Goal: Task Accomplishment & Management: Use online tool/utility

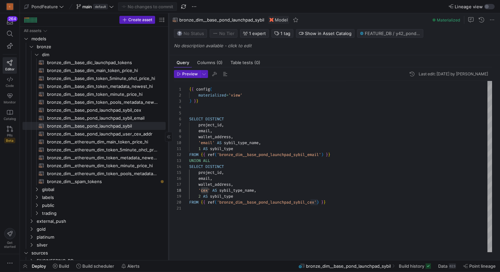
scroll to position [42, 19]
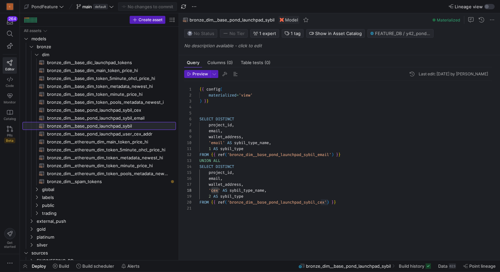
drag, startPoint x: 168, startPoint y: 113, endPoint x: 190, endPoint y: 111, distance: 22.2
click at [190, 111] on as-split "Create asset Drag here to set row groups Drag here to set column labels Group 1…" at bounding box center [260, 136] width 480 height 247
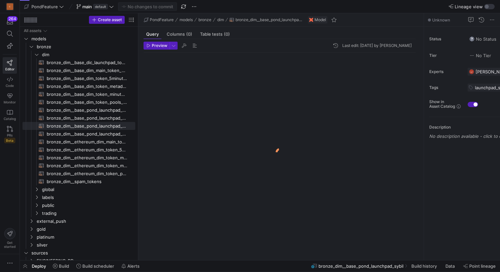
drag, startPoint x: 112, startPoint y: 104, endPoint x: 198, endPoint y: 104, distance: 85.7
click at [198, 104] on as-split "Create asset Drag here to set row groups Drag here to set column labels Group 1…" at bounding box center [260, 136] width 480 height 247
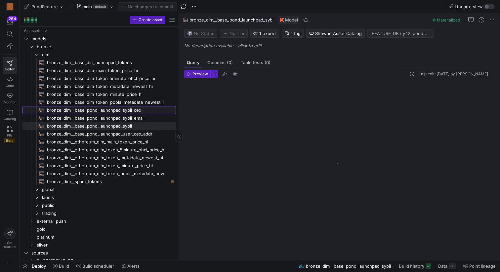
click at [128, 108] on span "bronze_dim__base_pond_launchpad_sybil_cex​​​​​​​​​​" at bounding box center [107, 111] width 121 height 8
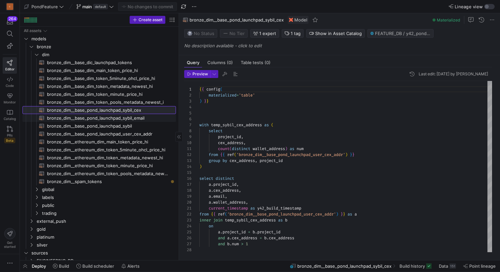
scroll to position [60, 0]
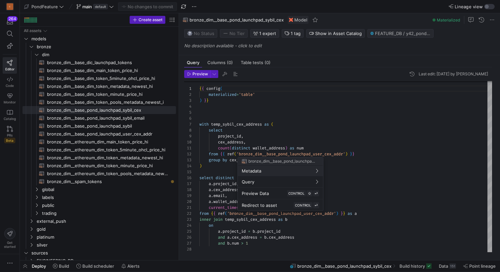
click at [275, 111] on div at bounding box center [250, 136] width 500 height 272
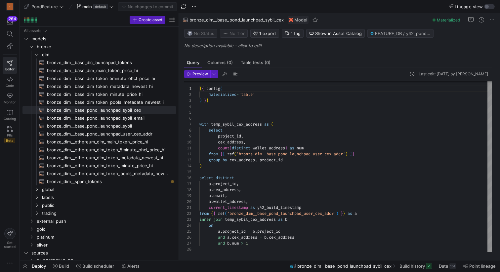
scroll to position [24, 0]
click at [261, 112] on div "{ { config ( materialized = 'table' ) } } with temp_sybil_cex_address as ( sele…" at bounding box center [346, 166] width 293 height 172
click at [249, 169] on div "{ { config ( materialized = 'table' ) } } with temp_sybil_cex_address as ( sele…" at bounding box center [346, 166] width 293 height 172
click at [247, 170] on div "{ { config ( materialized = 'table' ) } } with temp_sybil_cex_address as ( sele…" at bounding box center [346, 166] width 293 height 172
click at [121, 126] on span "bronze_dim__base_pond_launchpad_sybil​​​​​​​​​​" at bounding box center [107, 126] width 121 height 8
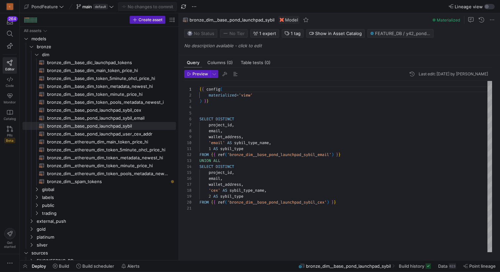
scroll to position [24, 0]
click at [254, 115] on div "{ { config ( materialized = 'view' ) } } SELECT DISTINCT project_id , email , w…" at bounding box center [346, 166] width 293 height 171
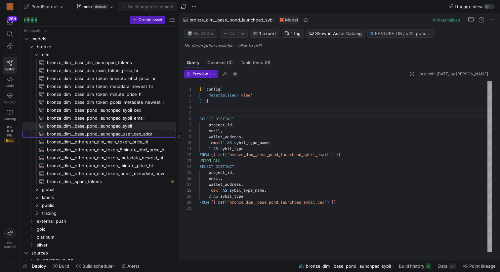
click at [137, 135] on span "bronze_dim__base_pond_launchpad_user_cex_addr​​​​​​​​​​" at bounding box center [107, 134] width 121 height 8
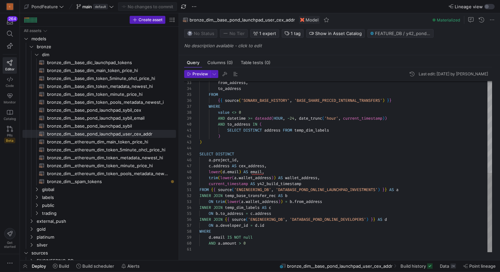
scroll to position [36, 67]
click at [279, 226] on div "from_address , to_address FROM { { source ( 'SONARX_BASE_HISTORY' , 'BASE_SHARE…" at bounding box center [346, 68] width 293 height 369
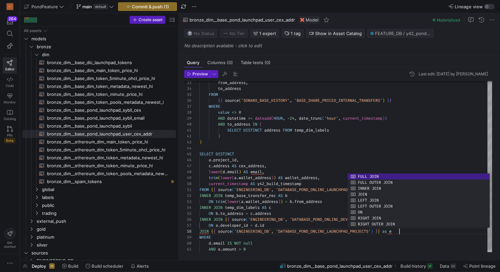
scroll to position [42, 198]
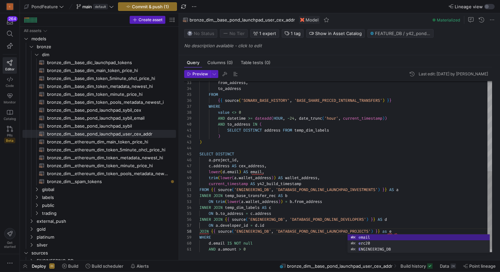
click at [419, 229] on div "from_address , to_address FROM { { source ( 'SONARX_BASE_HISTORY' , 'BASE_SHARE…" at bounding box center [346, 71] width 293 height 375
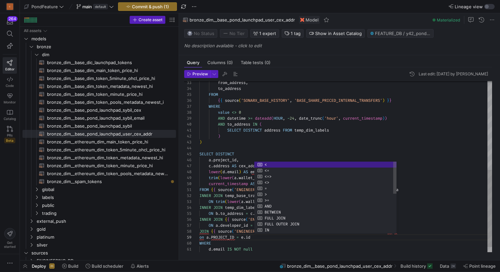
scroll to position [48, 52]
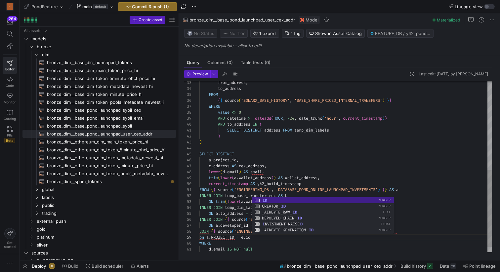
click at [267, 160] on div "from_address , to_address FROM { { source ( 'SONARX_BASE_HISTORY' , 'BASE_SHARE…" at bounding box center [346, 74] width 293 height 381
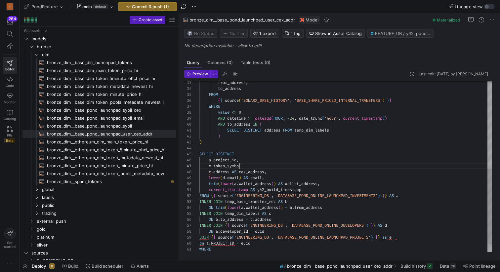
scroll to position [36, 43]
type textarea "SELECT DISTINCT address FROM temp_dim_labels ) ) SELECT DISTINCT a.project_id, …"
click at [194, 6] on span "button" at bounding box center [194, 7] width 8 height 8
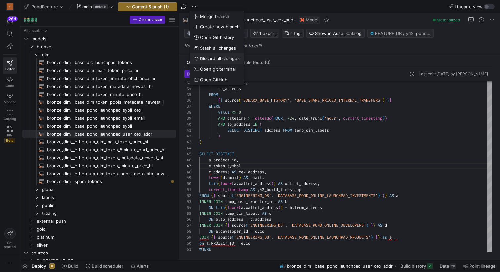
click at [226, 59] on span "Discard all changes" at bounding box center [220, 58] width 40 height 5
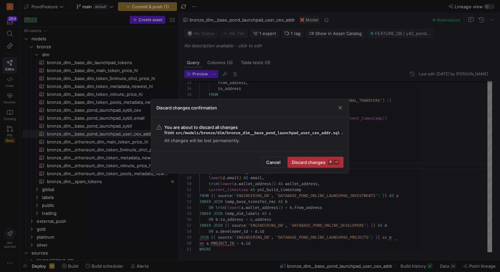
click at [298, 161] on span "Discard changes ⌘ ⏎" at bounding box center [316, 162] width 48 height 5
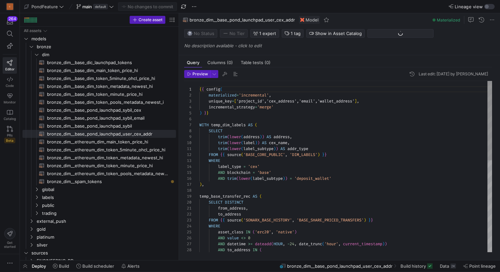
scroll to position [60, 0]
click at [131, 124] on span "bronze_dim__base_pond_launchpad_sybil​​​​​​​​​​" at bounding box center [107, 126] width 121 height 8
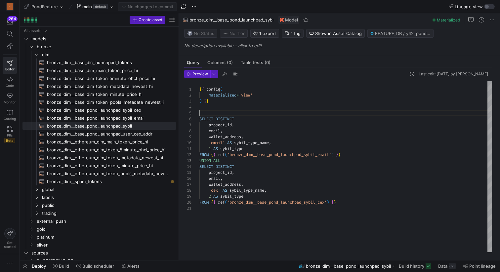
scroll to position [24, 0]
click at [251, 114] on div "{ { config ( materialized = 'view' ) } } SELECT DISTINCT project_id , email , w…" at bounding box center [346, 166] width 293 height 171
type textarea "{{ config( materialized='view' ) }} SELECT * FROM ( SELECT DISTINCT project_id,…"
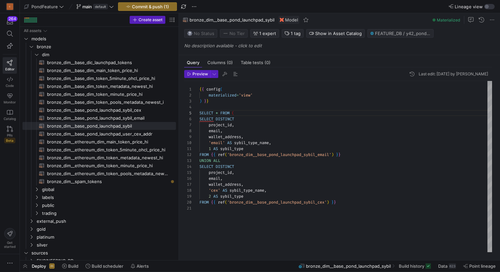
click at [206, 207] on div "{ { config ( materialized = 'view' ) } } SELECT * FROM ( SELECT DISTINCT projec…" at bounding box center [346, 166] width 293 height 171
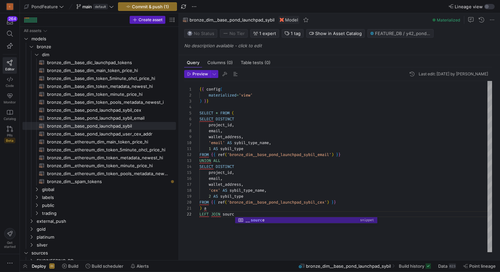
scroll to position [6, 50]
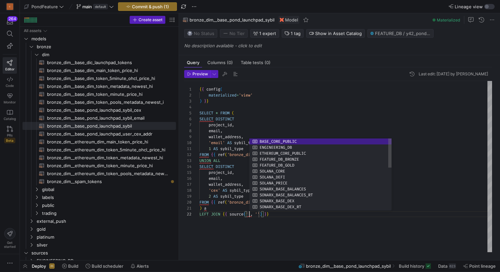
click at [235, 214] on div "{ { config ( materialized = 'view' ) } } SELECT * FROM ( SELECT DISTINCT projec…" at bounding box center [346, 166] width 293 height 171
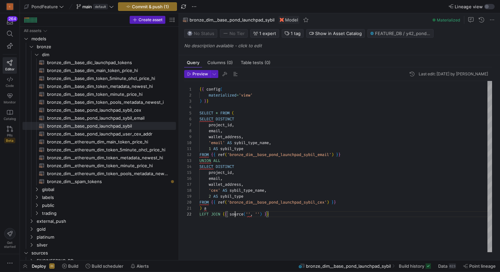
click at [235, 214] on div "{ { config ( materialized = 'view' ) } } SELECT * FROM ( SELECT DISTINCT projec…" at bounding box center [346, 166] width 293 height 171
type textarea ")"
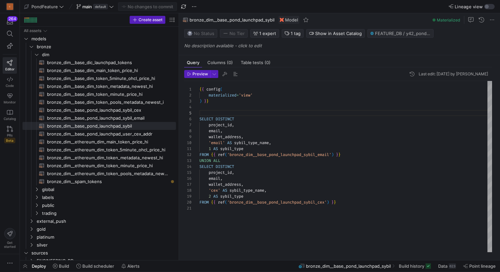
scroll to position [18, 0]
click at [224, 110] on div "{ { config ( materialized = 'view' ) } } SELECT DISTINCT project_id , email , w…" at bounding box center [346, 166] width 293 height 171
click at [126, 133] on span "bronze_dim__base_pond_launchpad_user_cex_addr​​​​​​​​​​" at bounding box center [107, 134] width 121 height 8
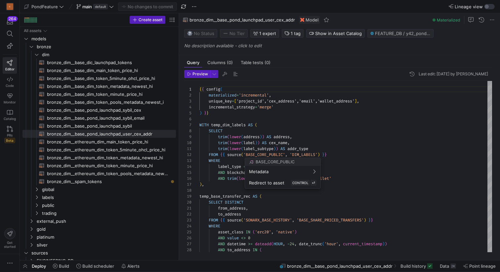
click at [268, 118] on div at bounding box center [250, 136] width 500 height 272
click at [254, 119] on div "{ { config ( materialized = 'incremental' , unique_key = [ 'project_id','cex_ad…" at bounding box center [346, 265] width 293 height 369
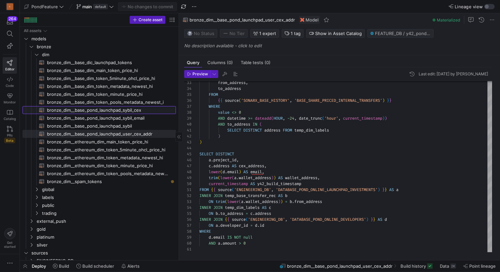
click at [129, 111] on span "bronze_dim__base_pond_launchpad_sybil_cex​​​​​​​​​​" at bounding box center [107, 111] width 121 height 8
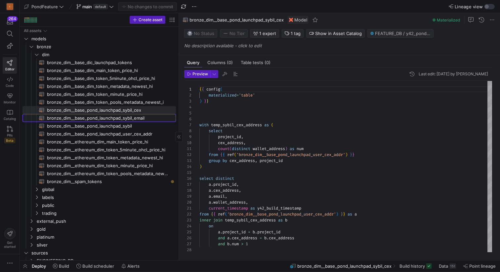
click at [133, 117] on span "bronze_dim__base_pond_launchpad_sybil_email​​​​​​​​​​" at bounding box center [107, 118] width 121 height 8
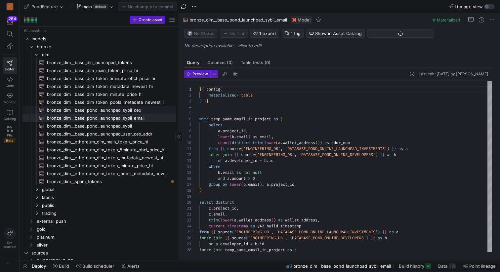
click at [129, 112] on span "bronze_dim__base_pond_launchpad_sybil_cex​​​​​​​​​​" at bounding box center [107, 111] width 121 height 8
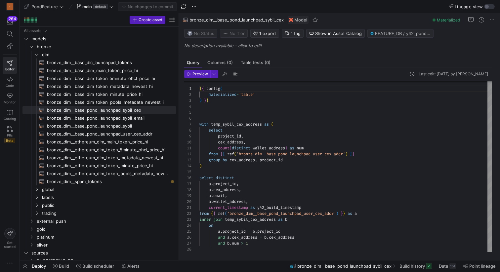
click at [242, 250] on div "{ { config ( materialized = 'table' ) } } with temp_sybil_cex_address as ( sele…" at bounding box center [346, 166] width 293 height 172
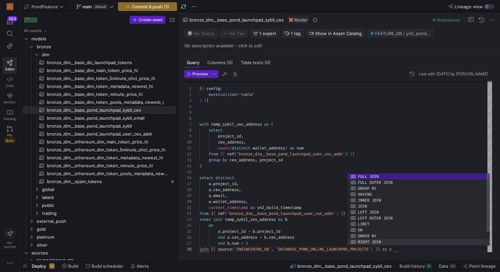
scroll to position [42, 221]
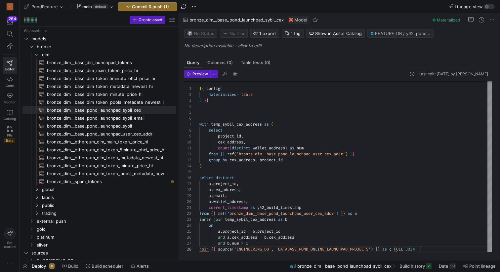
type textarea "current_timestamp as y42_build_timestamp from {{ ref('bronze_dim__base_pond_lau…"
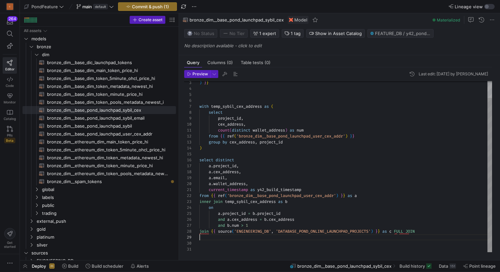
scroll to position [48, 0]
drag, startPoint x: 424, startPoint y: 233, endPoint x: 400, endPoint y: 232, distance: 24.5
click at [400, 232] on div ") } } with temp_sybil_cex_address as ( select project_id , cex_address , count …" at bounding box center [346, 158] width 293 height 190
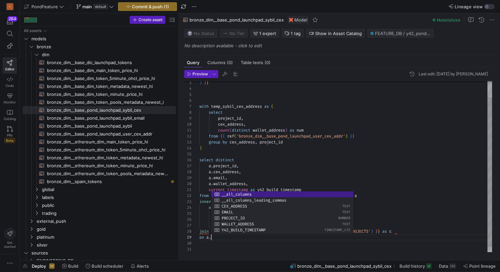
scroll to position [48, 12]
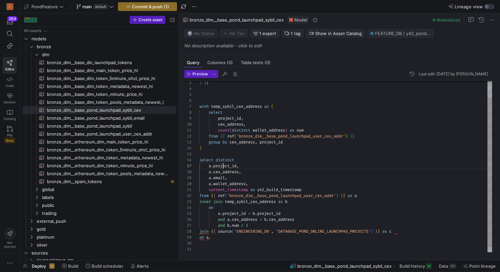
click at [224, 166] on div ") } } with temp_sybil_cex_address as ( select project_id , cex_address , count …" at bounding box center [346, 161] width 293 height 196
click at [220, 239] on div ") } } with temp_sybil_cex_address as ( select project_id , cex_address , count …" at bounding box center [346, 161] width 293 height 196
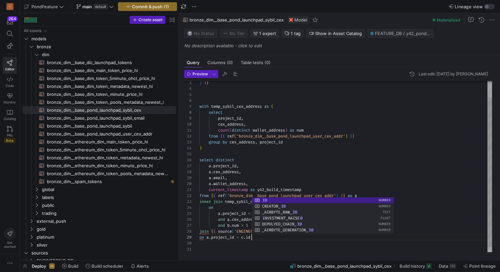
scroll to position [54, 0]
click at [208, 244] on div ") } } with temp_sybil_cex_address as ( select project_id , cex_address , count …" at bounding box center [346, 161] width 293 height 196
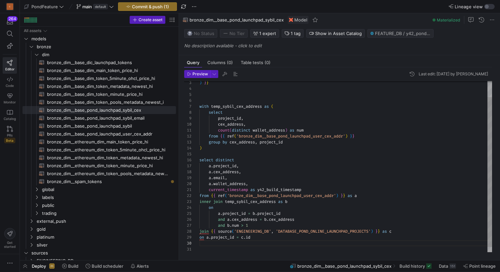
click at [246, 167] on div ") } } with temp_sybil_cex_address as ( select project_id , cex_address , count …" at bounding box center [346, 161] width 293 height 196
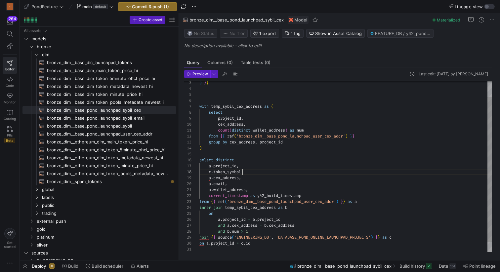
scroll to position [42, 43]
click at [235, 171] on div ") } } with temp_sybil_cex_address as ( select project_id , cex_address , count …" at bounding box center [346, 164] width 293 height 202
click at [258, 172] on div ") } } with temp_sybil_cex_address as ( select project_id , cex_address , count …" at bounding box center [346, 164] width 293 height 202
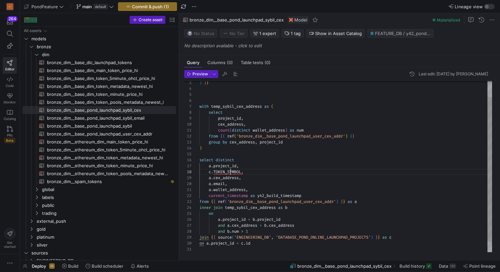
click at [230, 172] on div ") } } with temp_sybil_cex_address as ( select project_id , cex_address , count …" at bounding box center [346, 164] width 293 height 202
click at [263, 174] on div ") } } with temp_sybil_cex_address as ( select project_id , cex_address , count …" at bounding box center [346, 164] width 293 height 202
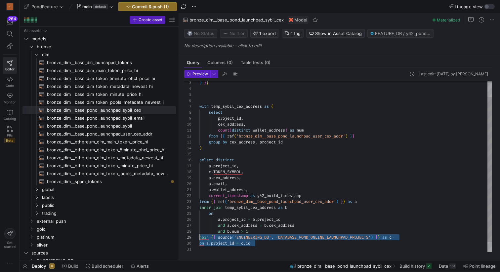
scroll to position [48, 0]
drag, startPoint x: 259, startPoint y: 245, endPoint x: 192, endPoint y: 237, distance: 68.3
click at [200, 237] on div ") } } with temp_sybil_cex_address as ( select project_id , cex_address , count …" at bounding box center [346, 164] width 293 height 202
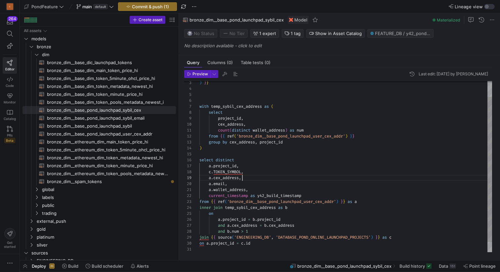
scroll to position [48, 43]
click at [280, 177] on div ") } } with temp_sybil_cex_address as ( select project_id , cex_address , count …" at bounding box center [346, 164] width 293 height 202
click at [236, 73] on span "button" at bounding box center [236, 74] width 8 height 8
click at [138, 117] on span "bronze_dim__base_pond_launchpad_sybil_email​​​​​​​​​​" at bounding box center [107, 118] width 121 height 8
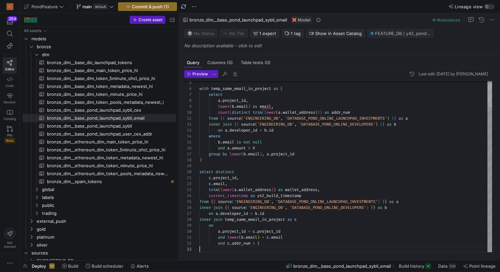
click at [238, 249] on div "with temp_same_email_in_project as ( select a . project_id , lower ( b . email …" at bounding box center [346, 152] width 293 height 202
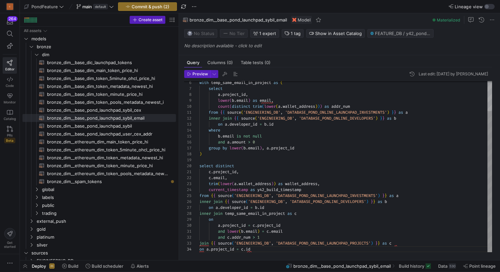
click at [407, 242] on div "with temp_same_email_in_project as ( select a . project_id , lower ( b . email …" at bounding box center [346, 149] width 293 height 208
click at [245, 248] on div "with temp_same_email_in_project as ( select a . project_id , lower ( b . email …" at bounding box center [346, 149] width 293 height 208
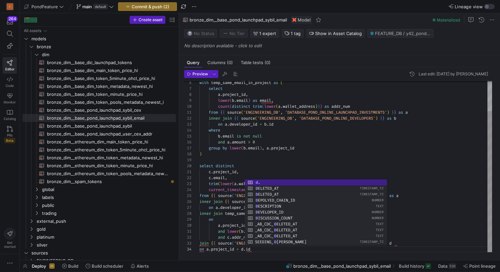
scroll to position [18, 52]
click at [256, 250] on div "with temp_same_email_in_project as ( select a . project_id , lower ( b . email …" at bounding box center [346, 149] width 293 height 208
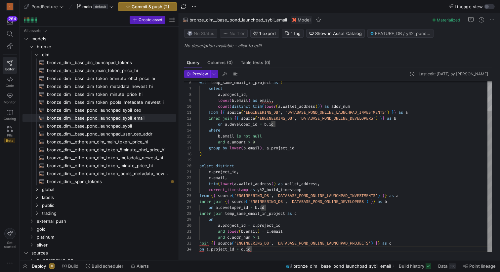
click at [237, 225] on div "with temp_same_email_in_project as ( select a . project_id , lower ( b . email …" at bounding box center [346, 149] width 293 height 208
click at [271, 225] on div "with temp_same_email_in_project as ( select a . project_id , lower ( b . email …" at bounding box center [346, 149] width 293 height 208
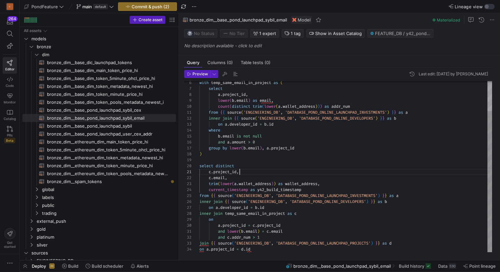
scroll to position [0, 40]
click at [247, 172] on div "with temp_same_email_in_project as ( select a . project_id , lower ( b . email …" at bounding box center [346, 149] width 293 height 208
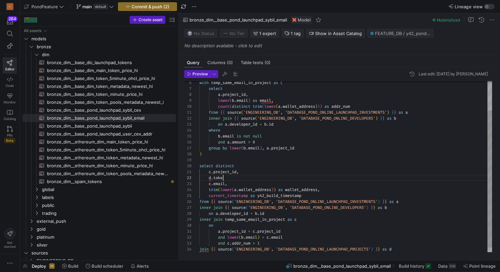
scroll to position [6, 26]
click at [222, 180] on div "with temp_same_email_in_project as ( select a . project_id , lower ( b . email …" at bounding box center [346, 152] width 293 height 214
click at [236, 74] on span "button" at bounding box center [236, 74] width 8 height 8
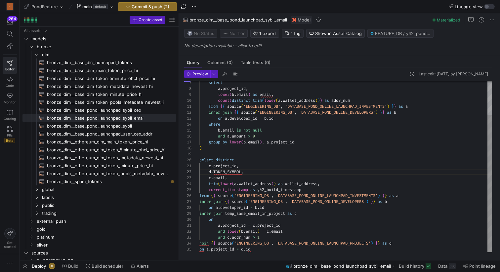
scroll to position [60, 45]
click at [272, 251] on div "select a . project_id , lower ( b . email ) as email , count ( distinct trim ( …" at bounding box center [346, 149] width 293 height 220
click at [224, 174] on div "select a . project_id , lower ( b . email ) as email , count ( distinct trim ( …" at bounding box center [346, 149] width 293 height 220
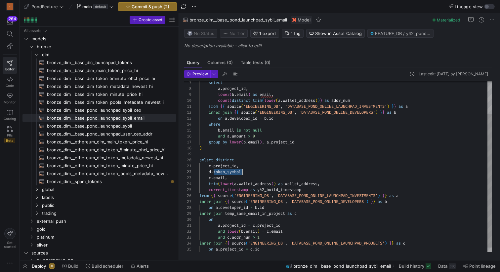
click at [224, 174] on div "select a . project_id , lower ( b . email ) as email , count ( distinct trim ( …" at bounding box center [346, 149] width 293 height 220
click at [122, 126] on span "bronze_dim__base_pond_launchpad_sybil​​​​​​​​​​" at bounding box center [107, 126] width 121 height 8
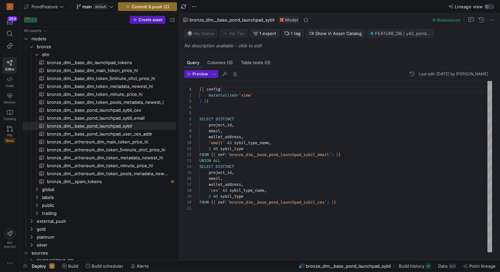
click at [244, 126] on div "{ { config ( materialized = 'view' ) } } SELECT DISTINCT project_id , email , w…" at bounding box center [346, 166] width 293 height 171
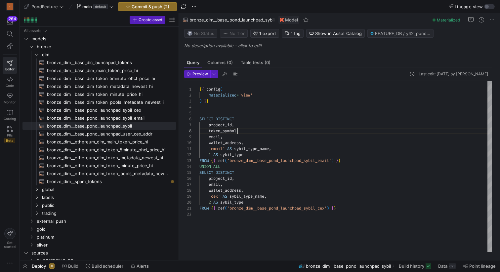
scroll to position [42, 40]
click at [242, 179] on div "{ { config ( materialized = 'view' ) } } SELECT DISTINCT project_id , email , w…" at bounding box center [346, 166] width 293 height 171
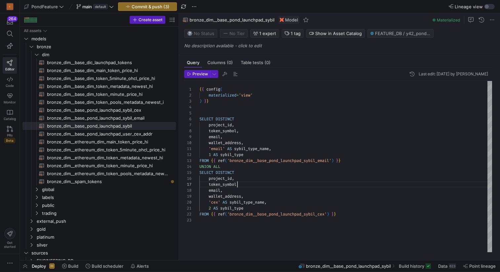
scroll to position [36, 40]
click at [237, 73] on span "button" at bounding box center [236, 74] width 8 height 8
click at [227, 111] on div "{ { config ( materialized = 'view' ) } } SELECT DISTINCT project_id , email , w…" at bounding box center [346, 166] width 293 height 171
click at [143, 112] on span "bronze_dim__base_pond_launchpad_sybil_cex​​​​​​​​​​" at bounding box center [107, 111] width 121 height 8
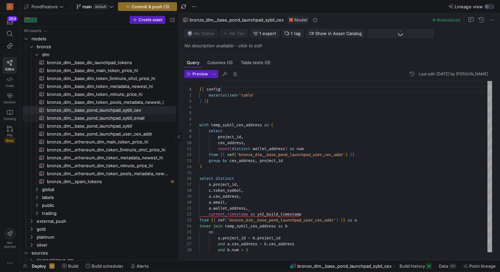
click at [142, 119] on span "bronze_dim__base_pond_launchpad_sybil_email​​​​​​​​​​" at bounding box center [107, 118] width 121 height 8
type textarea "{{ config( materialized='table' ) }} with temp_same_email_in_project as ( selec…"
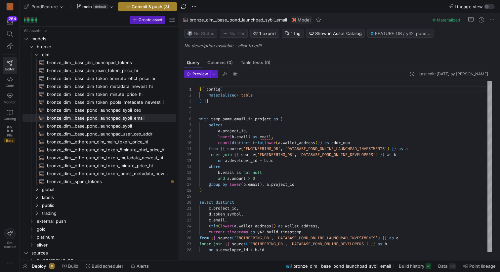
click at [152, 8] on span "Commit & push (3)" at bounding box center [151, 6] width 38 height 5
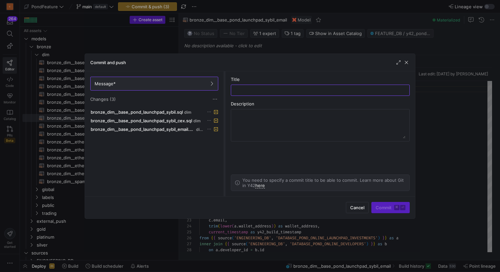
drag, startPoint x: 192, startPoint y: 109, endPoint x: 225, endPoint y: 110, distance: 32.8
click at [225, 110] on div at bounding box center [224, 133] width 3 height 125
click at [254, 90] on input "text" at bounding box center [321, 90] width 168 height 5
click at [258, 90] on input "add token symbol" at bounding box center [321, 90] width 168 height 5
type input "add token_symbol"
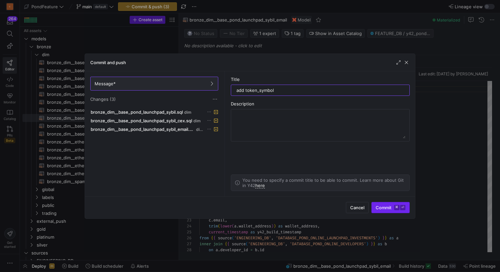
click at [382, 207] on span "Commit ⌘ ⏎" at bounding box center [391, 207] width 30 height 5
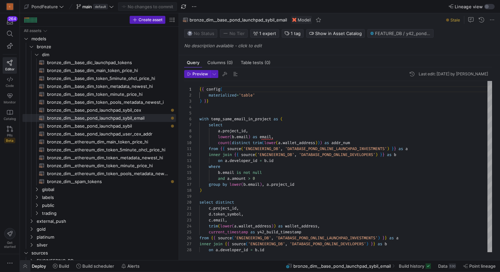
click at [25, 265] on span "button" at bounding box center [25, 266] width 11 height 11
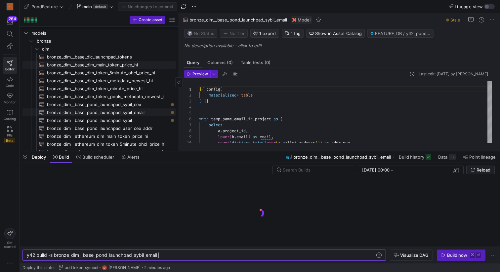
scroll to position [5, 0]
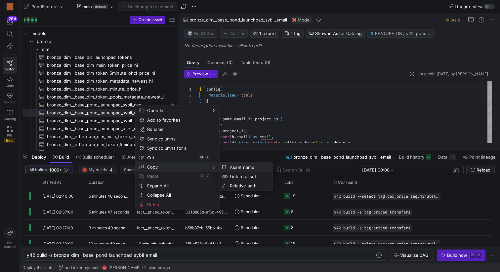
click at [234, 167] on span "Asset name" at bounding box center [247, 167] width 40 height 9
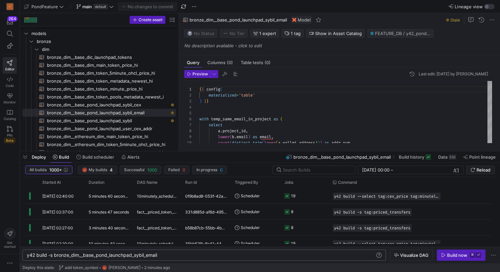
click at [171, 257] on div "y42 build -s bronze_dim__base_pond_launchpad_sybil _email" at bounding box center [201, 255] width 348 height 5
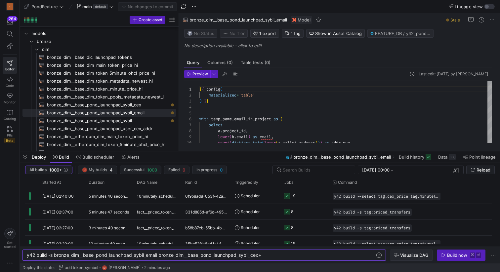
type textarea "y42 build -s bronze_dim__base_pond_launchpad_sybil_email bronze_dim__base_pond_…"
click at [405, 256] on span "Visualize DAG" at bounding box center [414, 255] width 28 height 5
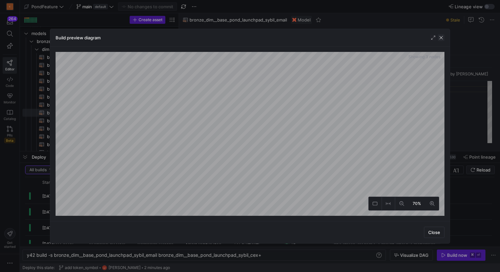
click at [443, 38] on span "button" at bounding box center [441, 37] width 7 height 7
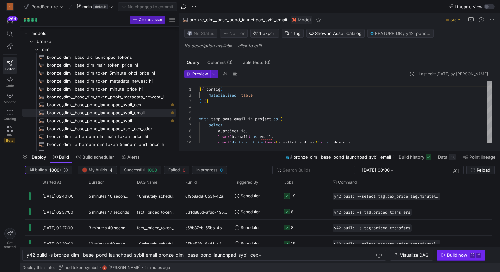
click at [451, 253] on div "Build now" at bounding box center [457, 255] width 20 height 5
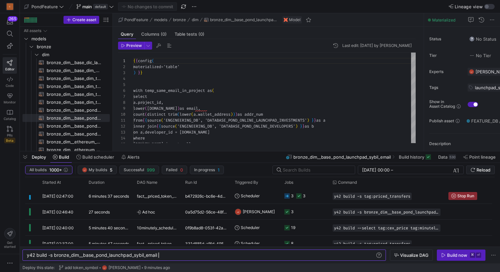
scroll to position [0, 132]
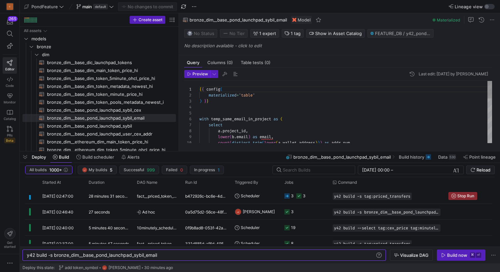
drag, startPoint x: 112, startPoint y: 101, endPoint x: 185, endPoint y: 96, distance: 72.6
click at [185, 96] on as-split "Create asset Drag here to set row groups Drag here to set column labels Group 1…" at bounding box center [260, 82] width 480 height 138
click at [129, 124] on span "bronze_dim__base_pond_launchpad_sybil​​​​​​​​​​" at bounding box center [107, 126] width 121 height 8
type textarea "{{ config( materialized='view' ) }} SELECT DISTINCT project_id, token_symbol, e…"
type textarea "y42 build -s bronze_dim__base_pond_launchpad_sybil"
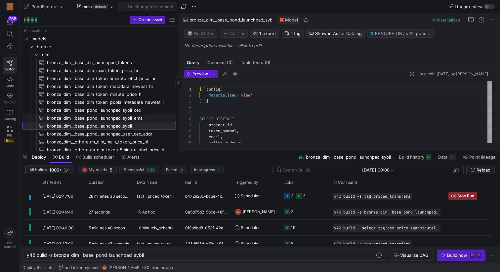
click at [125, 123] on span "bronze_dim__base_pond_launchpad_sybil​​​​​​​​​​" at bounding box center [107, 126] width 121 height 8
click at [128, 118] on span "bronze_dim__base_pond_launchpad_sybil_email​​​​​​​​​​" at bounding box center [107, 118] width 121 height 8
type textarea "{{ config( materialized='table' ) }} with temp_same_email_in_project as ( selec…"
type textarea "y42 build -s bronze_dim__base_pond_launchpad_sybil_email"
